Goal: Information Seeking & Learning: Learn about a topic

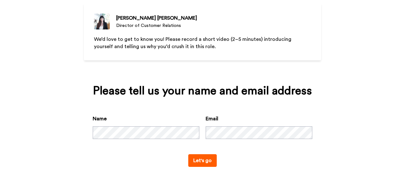
scroll to position [53, 0]
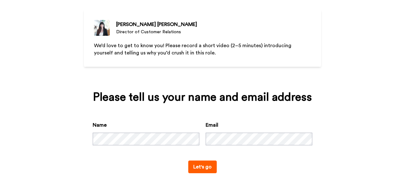
scroll to position [53, 0]
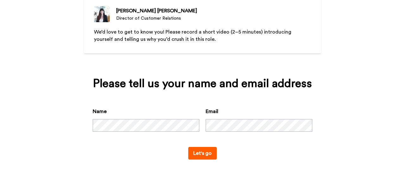
click at [196, 151] on button "Let's go" at bounding box center [202, 153] width 28 height 13
